Goal: Submit feedback/report problem

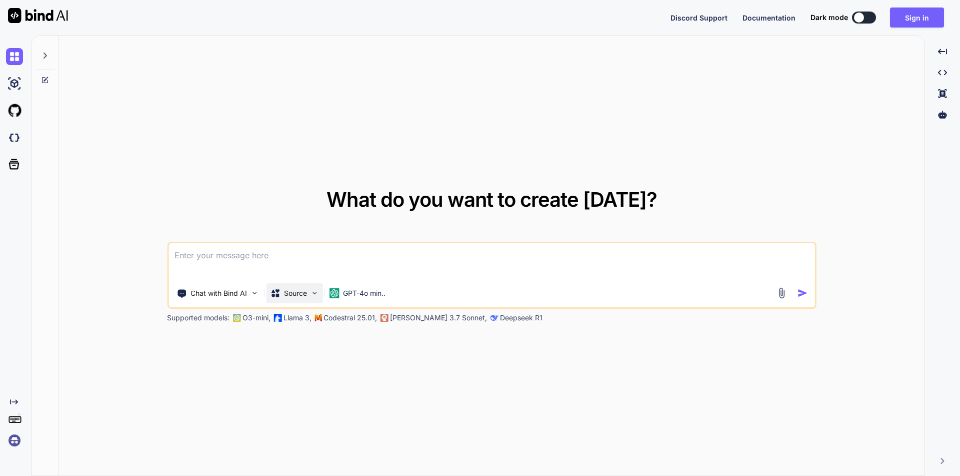
click at [319, 297] on img at bounding box center [314, 293] width 9 height 9
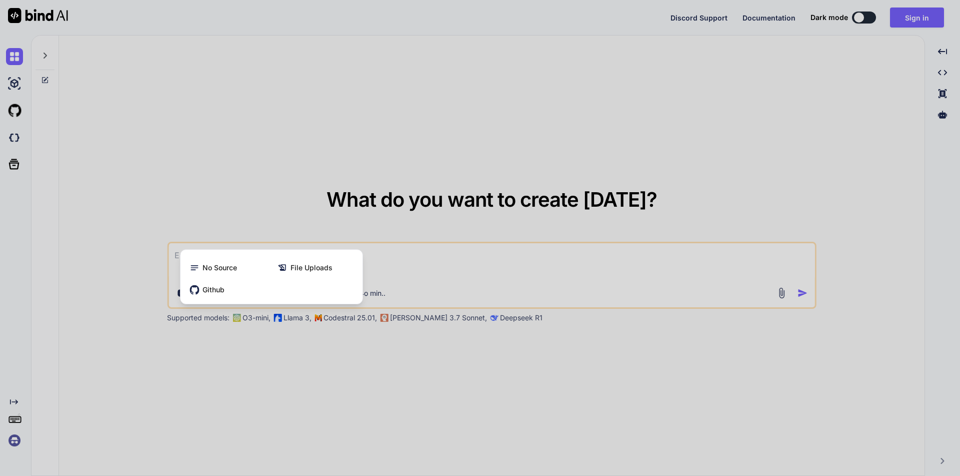
click at [287, 140] on div at bounding box center [480, 238] width 960 height 476
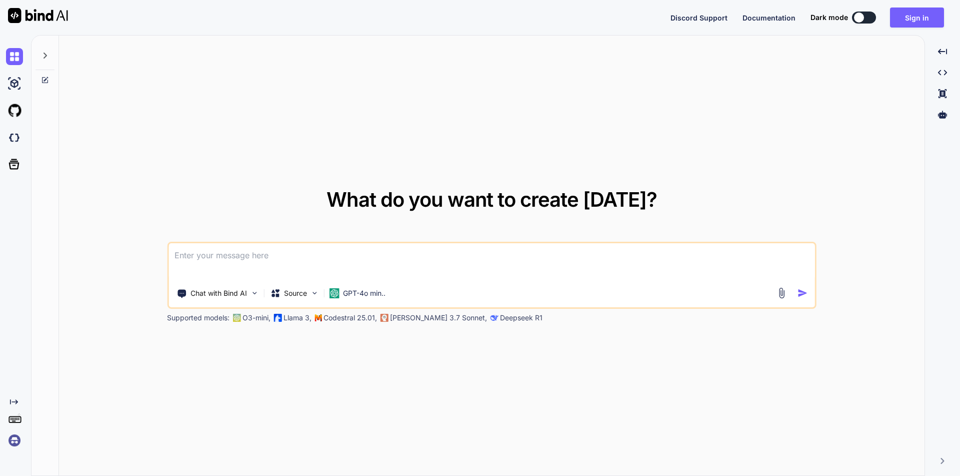
click at [863, 17] on button at bounding box center [864, 18] width 24 height 12
type textarea "x"
